Goal: Task Accomplishment & Management: Manage account settings

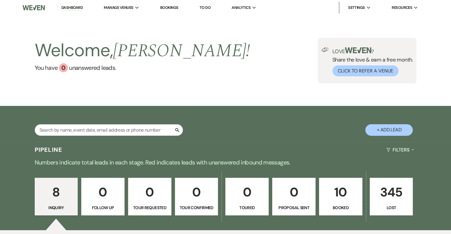
click at [338, 193] on p "10" at bounding box center [341, 193] width 36 height 20
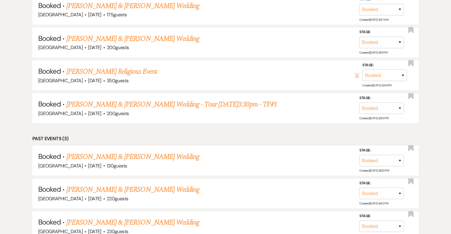
scroll to position [459, 0]
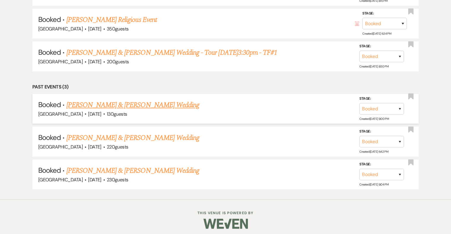
click at [124, 103] on link "[PERSON_NAME] & [PERSON_NAME] Wedding" at bounding box center [132, 105] width 133 height 11
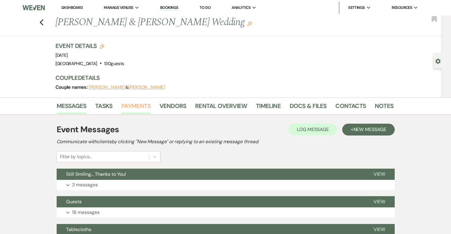
click at [137, 105] on link "Payments" at bounding box center [135, 107] width 29 height 13
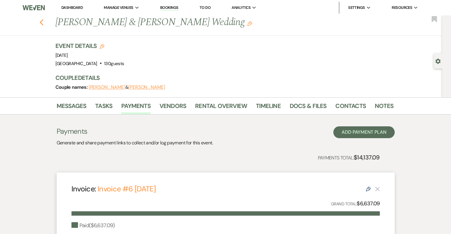
click at [43, 21] on use "button" at bounding box center [41, 22] width 4 height 7
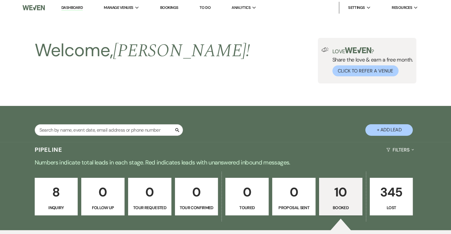
scroll to position [459, 0]
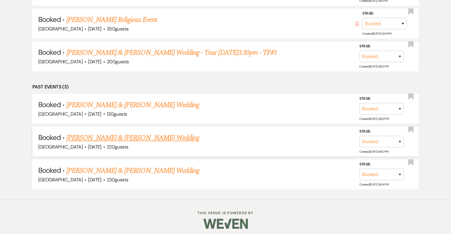
click at [127, 134] on link "[PERSON_NAME] & [PERSON_NAME] Wedding" at bounding box center [132, 138] width 133 height 11
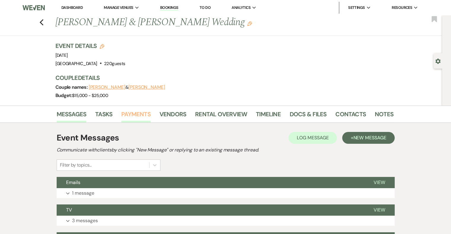
click at [137, 113] on link "Payments" at bounding box center [135, 116] width 29 height 13
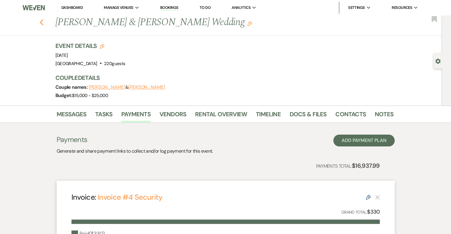
click at [43, 22] on use "button" at bounding box center [41, 22] width 4 height 7
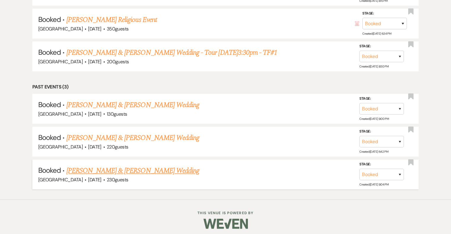
click at [119, 167] on link "[PERSON_NAME] & [PERSON_NAME] Wedding" at bounding box center [132, 171] width 133 height 11
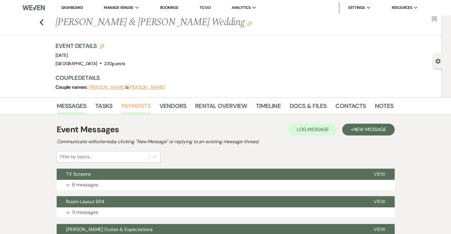
click at [129, 106] on link "Payments" at bounding box center [135, 107] width 29 height 13
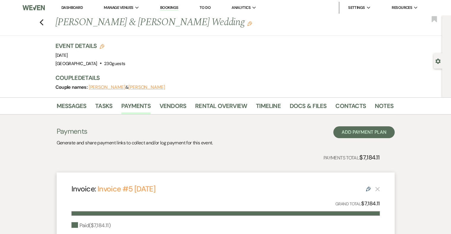
click at [46, 23] on div "Previous [PERSON_NAME] & [PERSON_NAME] Wedding Edit Bookmark" at bounding box center [219, 25] width 445 height 20
click at [43, 21] on icon "Previous" at bounding box center [41, 22] width 4 height 7
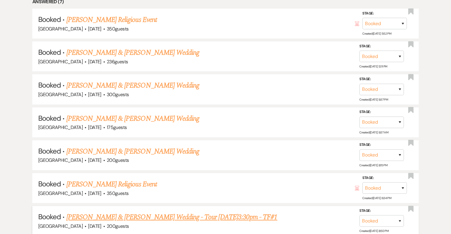
scroll to position [294, 0]
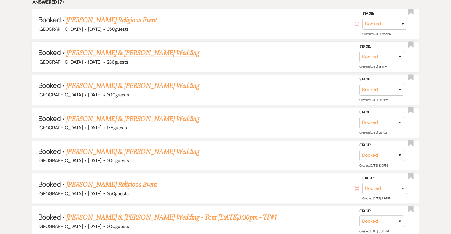
click at [139, 50] on link "[PERSON_NAME] & [PERSON_NAME] Wedding" at bounding box center [132, 53] width 133 height 11
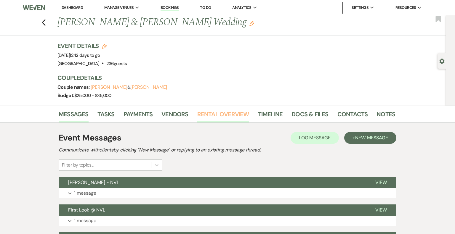
click at [234, 114] on link "Rental Overview" at bounding box center [223, 116] width 52 height 13
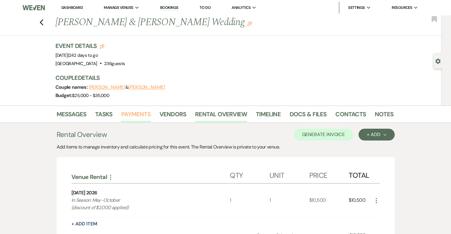
click at [133, 118] on link "Payments" at bounding box center [135, 116] width 29 height 13
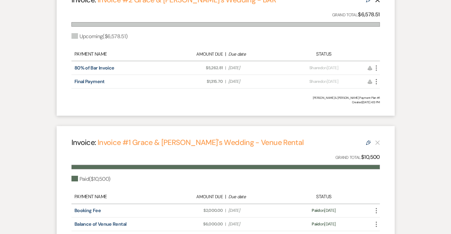
scroll to position [198, 0]
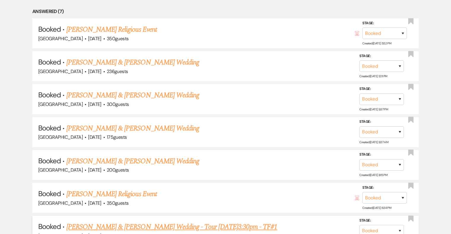
scroll to position [284, 0]
click at [152, 161] on link "[PERSON_NAME] & [PERSON_NAME] Wedding" at bounding box center [132, 161] width 133 height 11
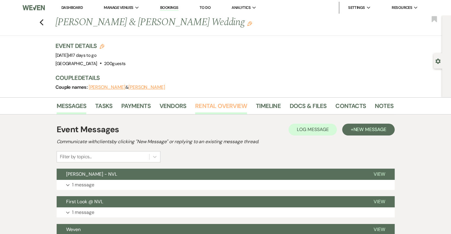
click at [231, 106] on link "Rental Overview" at bounding box center [221, 107] width 52 height 13
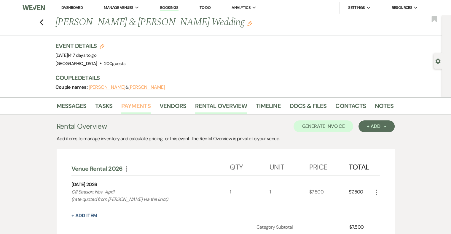
click at [133, 106] on link "Payments" at bounding box center [135, 107] width 29 height 13
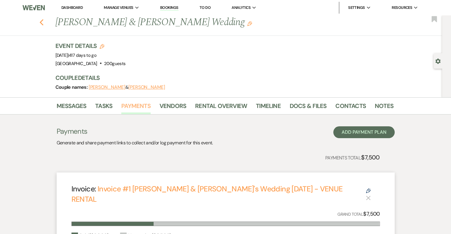
click at [44, 20] on icon "Previous" at bounding box center [41, 22] width 4 height 7
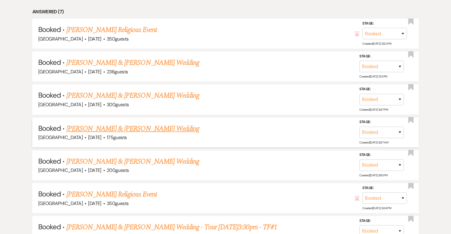
click at [132, 127] on link "[PERSON_NAME] & [PERSON_NAME] Wedding" at bounding box center [132, 129] width 133 height 11
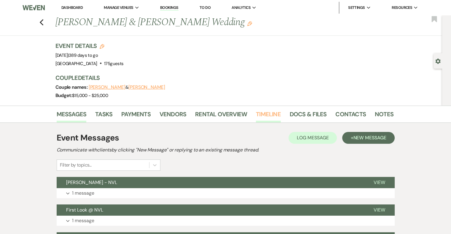
click at [264, 112] on link "Timeline" at bounding box center [268, 116] width 25 height 13
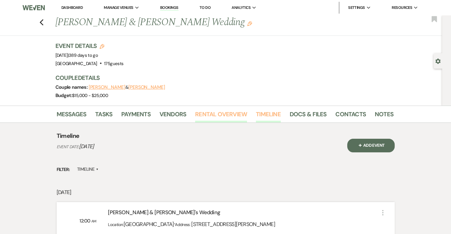
click at [236, 117] on link "Rental Overview" at bounding box center [221, 116] width 52 height 13
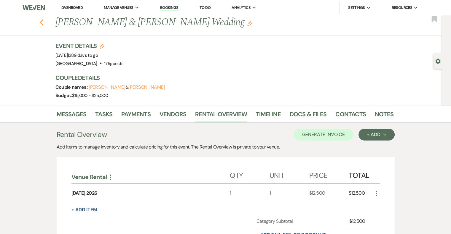
click at [44, 21] on icon "Previous" at bounding box center [41, 22] width 4 height 7
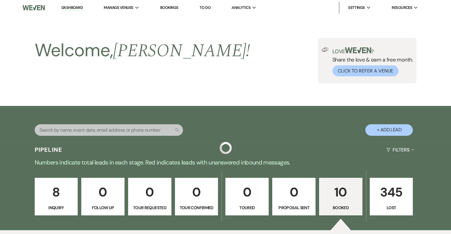
scroll to position [284, 0]
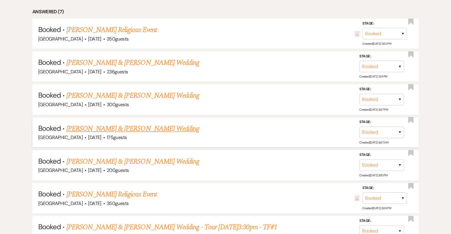
click at [128, 124] on link "[PERSON_NAME] & [PERSON_NAME] Wedding" at bounding box center [132, 129] width 133 height 11
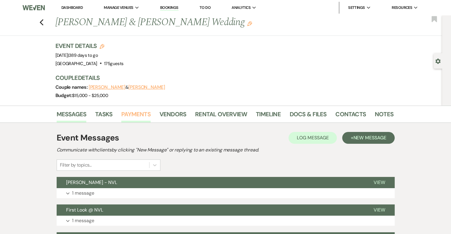
click at [127, 117] on link "Payments" at bounding box center [135, 116] width 29 height 13
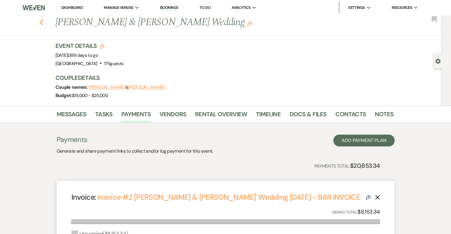
click at [44, 23] on icon "Previous" at bounding box center [41, 22] width 4 height 7
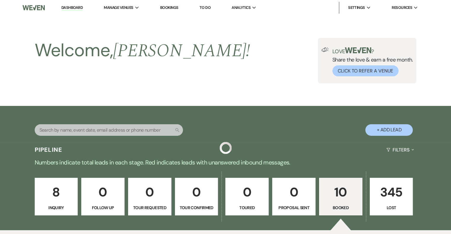
scroll to position [284, 0]
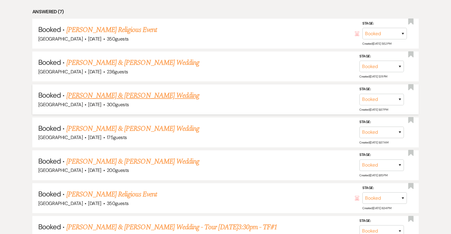
drag, startPoint x: 187, startPoint y: 95, endPoint x: 67, endPoint y: 97, distance: 120.6
click at [67, 97] on h5 "Booked · [PERSON_NAME] & [PERSON_NAME] Wedding" at bounding box center [225, 95] width 374 height 11
copy link "[PERSON_NAME] & [PERSON_NAME] Wedding"
click at [129, 94] on link "[PERSON_NAME] & [PERSON_NAME] Wedding" at bounding box center [132, 95] width 133 height 11
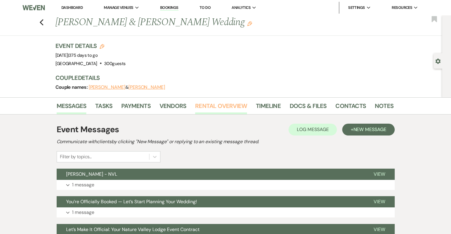
click at [225, 104] on link "Rental Overview" at bounding box center [221, 107] width 52 height 13
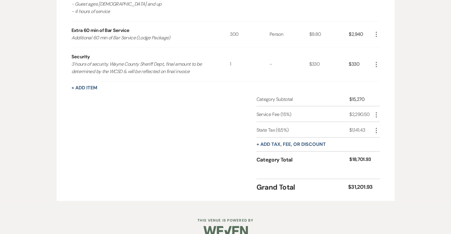
scroll to position [354, 0]
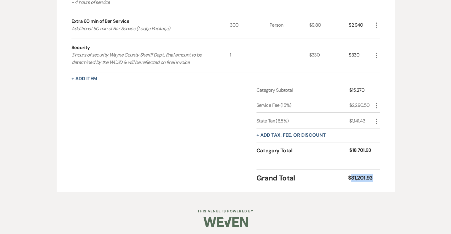
drag, startPoint x: 375, startPoint y: 177, endPoint x: 351, endPoint y: 177, distance: 24.3
click at [351, 177] on div "Grand Total $31,201.93" at bounding box center [317, 177] width 123 height 14
copy div "31,201.93"
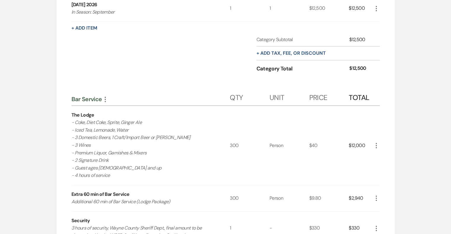
scroll to position [0, 0]
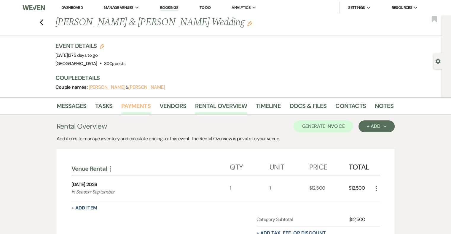
click at [129, 108] on link "Payments" at bounding box center [135, 107] width 29 height 13
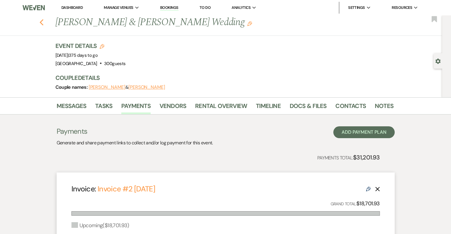
click at [43, 24] on use "button" at bounding box center [41, 22] width 4 height 7
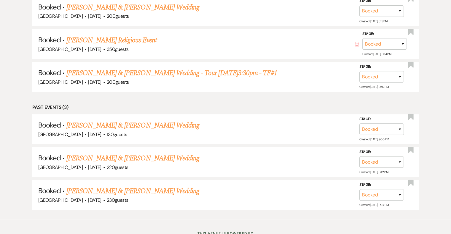
scroll to position [436, 0]
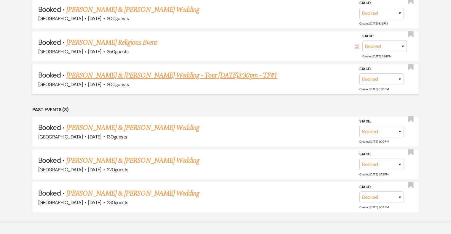
click at [115, 74] on link "[PERSON_NAME] & [PERSON_NAME] Wedding - Tour [DATE]3:30pm - TF#1" at bounding box center [171, 75] width 211 height 11
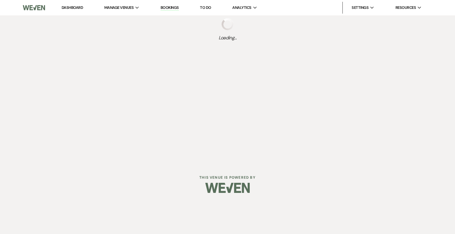
select select "2"
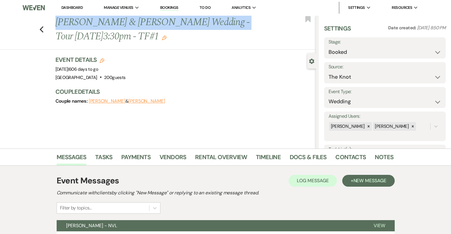
drag, startPoint x: 58, startPoint y: 21, endPoint x: 221, endPoint y: 23, distance: 163.3
click at [221, 23] on h1 "[PERSON_NAME] & [PERSON_NAME] Wedding - Tour [DATE]3:30pm - TF#1 Edit" at bounding box center [158, 29] width 206 height 28
copy h1 "[PERSON_NAME] & [PERSON_NAME] Wedding"
click at [130, 161] on link "Payments" at bounding box center [135, 159] width 29 height 13
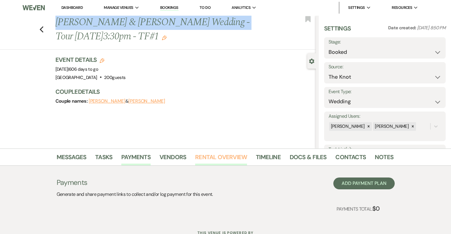
click at [233, 158] on link "Rental Overview" at bounding box center [221, 159] width 52 height 13
